Goal: Use online tool/utility: Utilize a website feature to perform a specific function

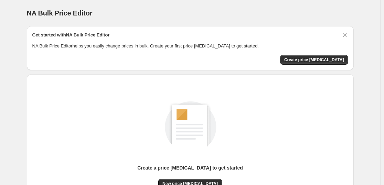
scroll to position [73, 0]
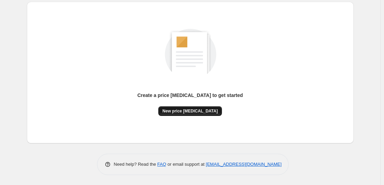
click at [191, 106] on button "New price [MEDICAL_DATA]" at bounding box center [190, 111] width 64 height 10
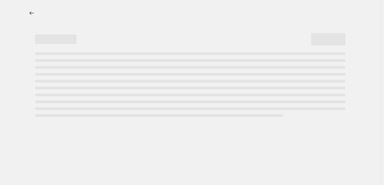
select select "percentage"
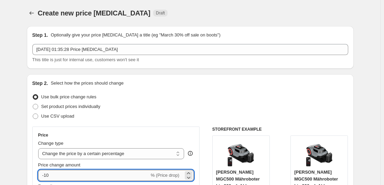
click at [69, 173] on input "-10" at bounding box center [93, 175] width 111 height 11
type input "-1"
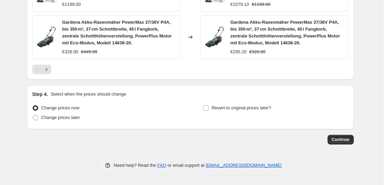
scroll to position [576, 0]
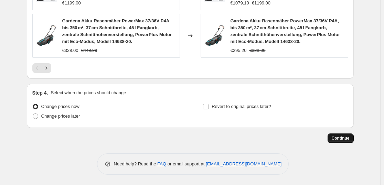
type input "-37"
click at [346, 139] on span "Continue" at bounding box center [341, 139] width 18 height 6
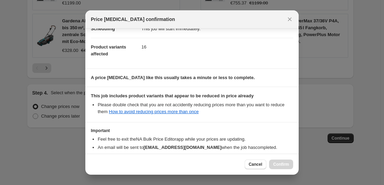
scroll to position [105, 0]
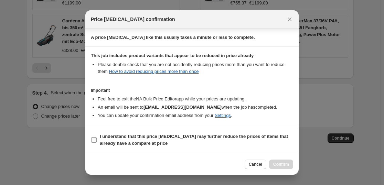
click at [192, 132] on label "I understand that this price [MEDICAL_DATA] may further reduce the prices of it…" at bounding box center [192, 140] width 202 height 17
click at [97, 137] on input "I understand that this price [MEDICAL_DATA] may further reduce the prices of it…" at bounding box center [94, 140] width 6 height 6
checkbox input "true"
click at [285, 166] on span "Confirm" at bounding box center [281, 165] width 16 height 6
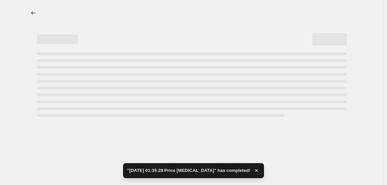
select select "percentage"
